Goal: Book appointment/travel/reservation

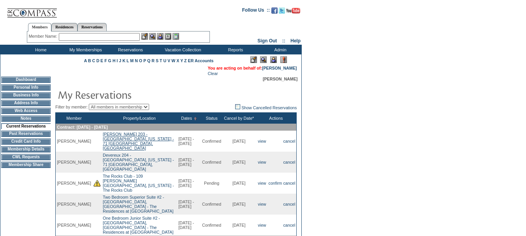
scroll to position [39, 0]
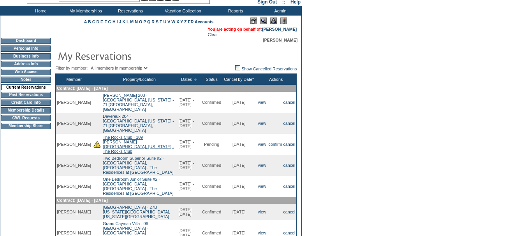
click at [107, 139] on link "The Rocks Club - 109 O'Meara Scottsdale, Arizona - The Rocks Club" at bounding box center [138, 144] width 71 height 19
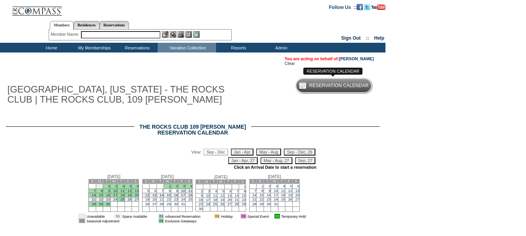
click at [349, 85] on h5 "Reservation Calendar" at bounding box center [339, 85] width 60 height 5
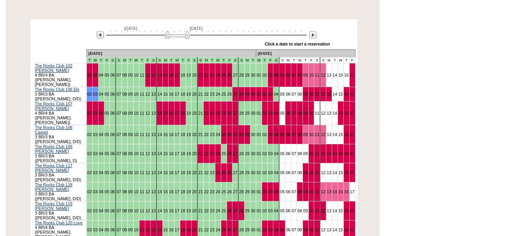
scroll to position [156, 0]
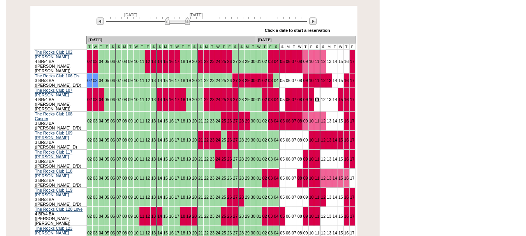
click at [315, 97] on link "11" at bounding box center [317, 99] width 5 height 5
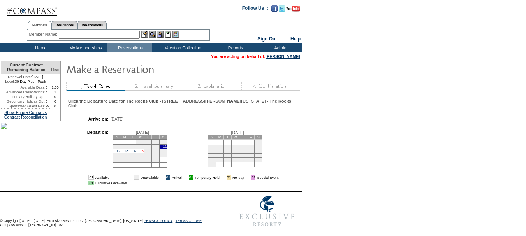
click at [144, 153] on link "15" at bounding box center [142, 151] width 4 height 4
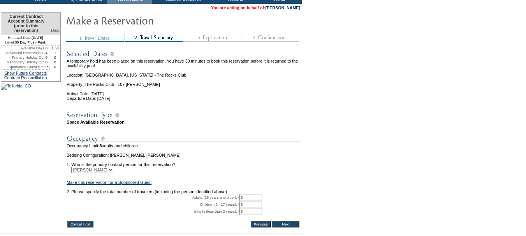
scroll to position [117, 0]
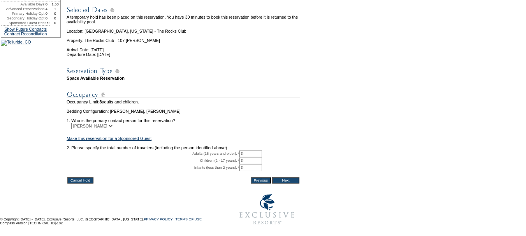
click at [254, 150] on input "0" at bounding box center [250, 153] width 23 height 7
type input "02"
click at [292, 178] on input "Next" at bounding box center [285, 181] width 27 height 6
